Goal: Find specific page/section: Find specific page/section

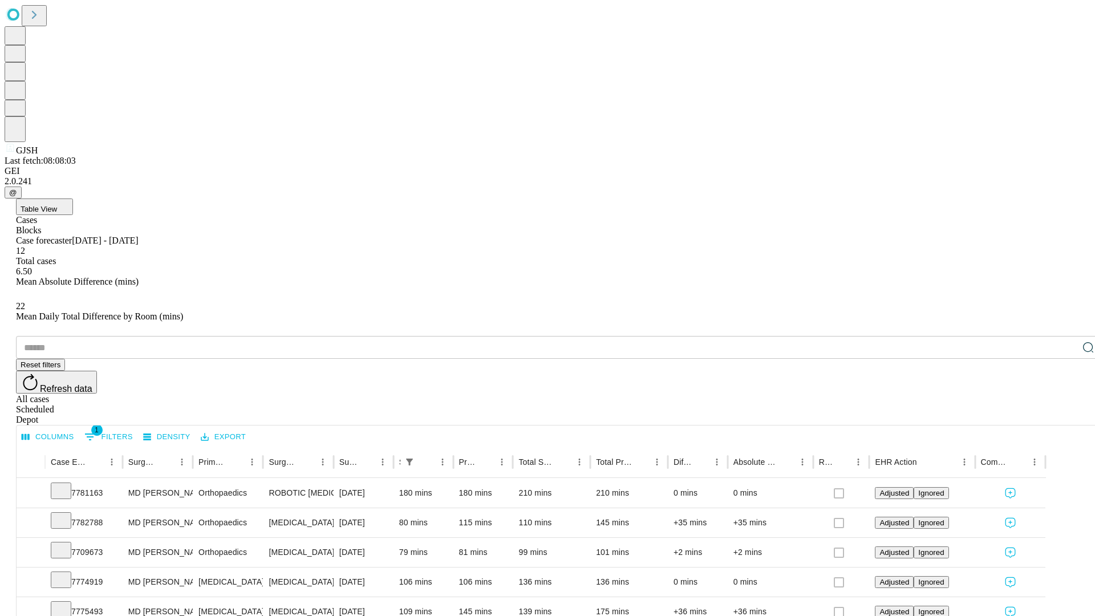
click at [1065, 415] on div "Depot" at bounding box center [559, 420] width 1086 height 10
